Goal: Complete application form: Complete application form

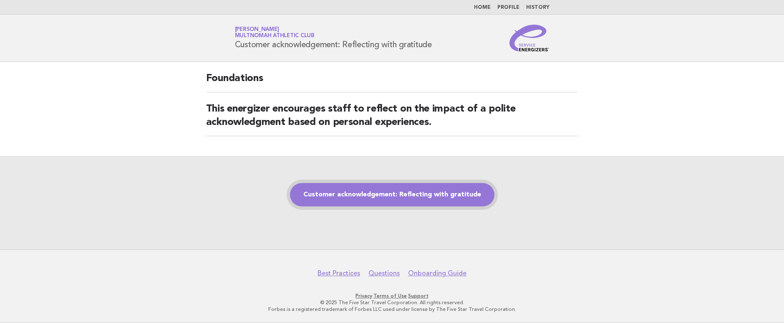
click at [375, 196] on link "Customer acknowledgement: Reflecting with gratitude" at bounding box center [392, 194] width 204 height 23
click at [374, 206] on div "Customer acknowledgement: Reflecting with gratitude" at bounding box center [392, 202] width 784 height 93
click at [376, 197] on link "Customer acknowledgement: Reflecting with gratitude" at bounding box center [392, 194] width 204 height 23
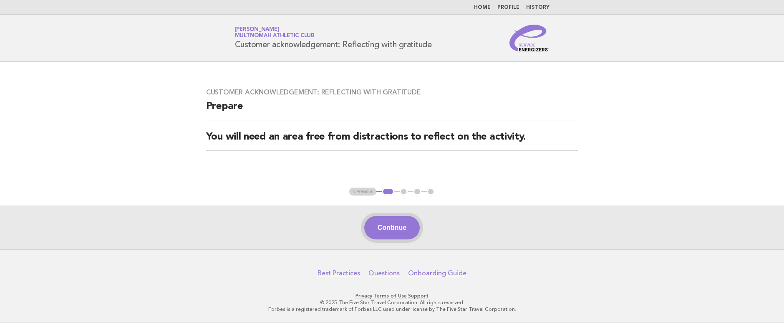
click at [389, 223] on button "Continue" at bounding box center [392, 227] width 56 height 23
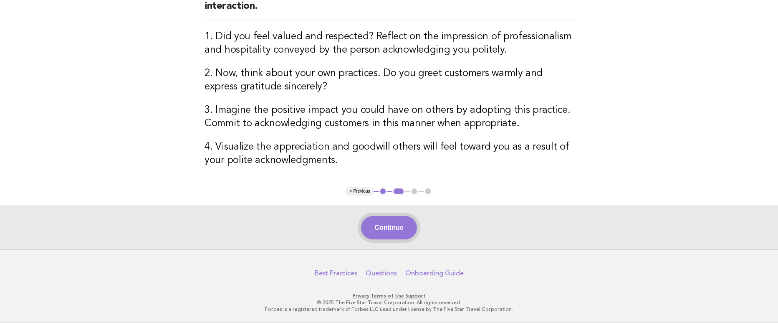
click at [408, 224] on button "Continue" at bounding box center [389, 227] width 56 height 23
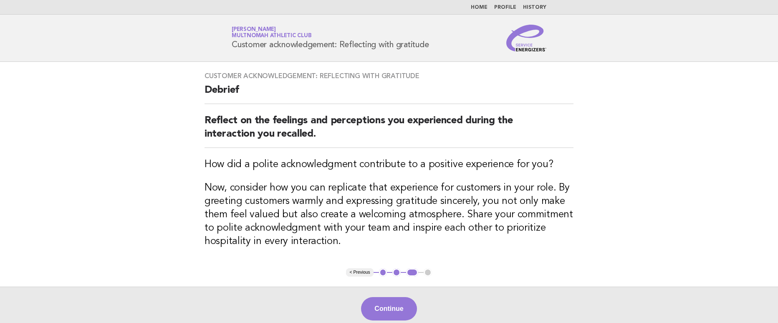
click at [407, 316] on button "Continue" at bounding box center [389, 308] width 56 height 23
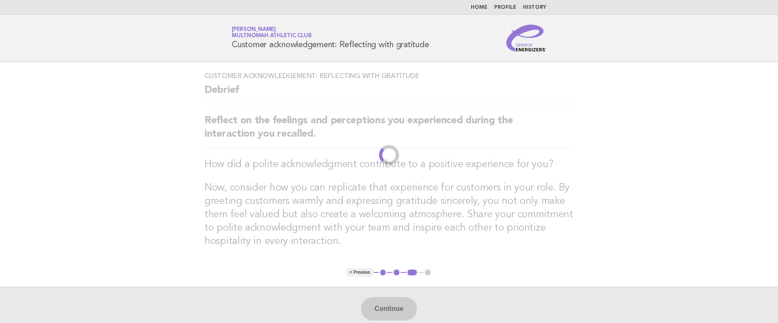
click at [400, 308] on div "Continue" at bounding box center [389, 308] width 778 height 44
